Goal: Task Accomplishment & Management: Use online tool/utility

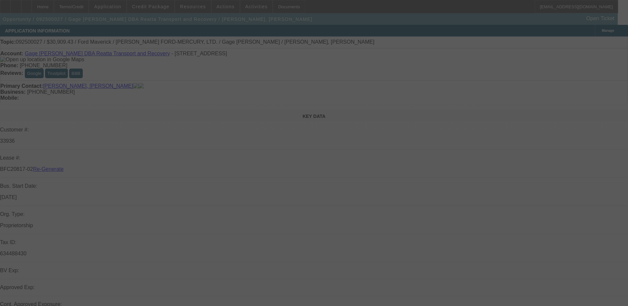
select select "4"
click at [248, 6] on div at bounding box center [314, 153] width 628 height 306
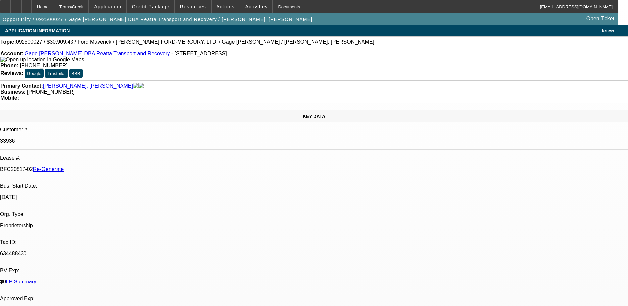
select select "0"
select select "2"
select select "0"
click at [246, 7] on span "Activities" at bounding box center [256, 6] width 23 height 5
select select "1"
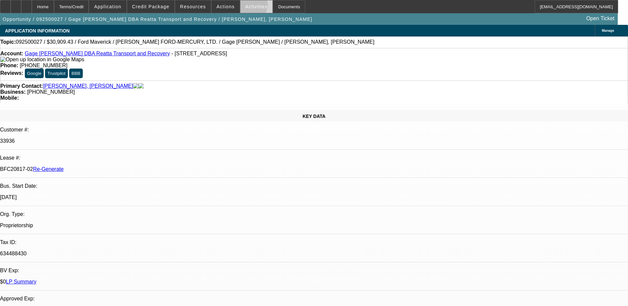
select select "2"
select select "6"
click at [247, 5] on div at bounding box center [314, 153] width 628 height 306
click at [245, 6] on span "Activities" at bounding box center [256, 6] width 23 height 5
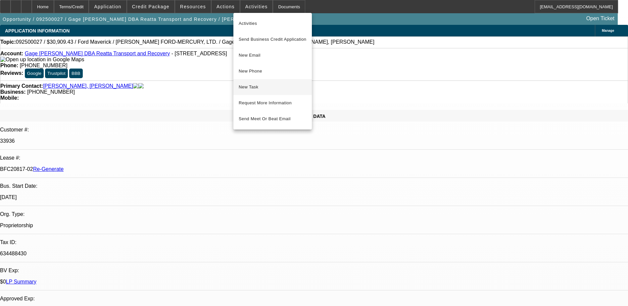
click at [254, 88] on span "New Task" at bounding box center [273, 87] width 68 height 8
